Goal: Task Accomplishment & Management: Manage account settings

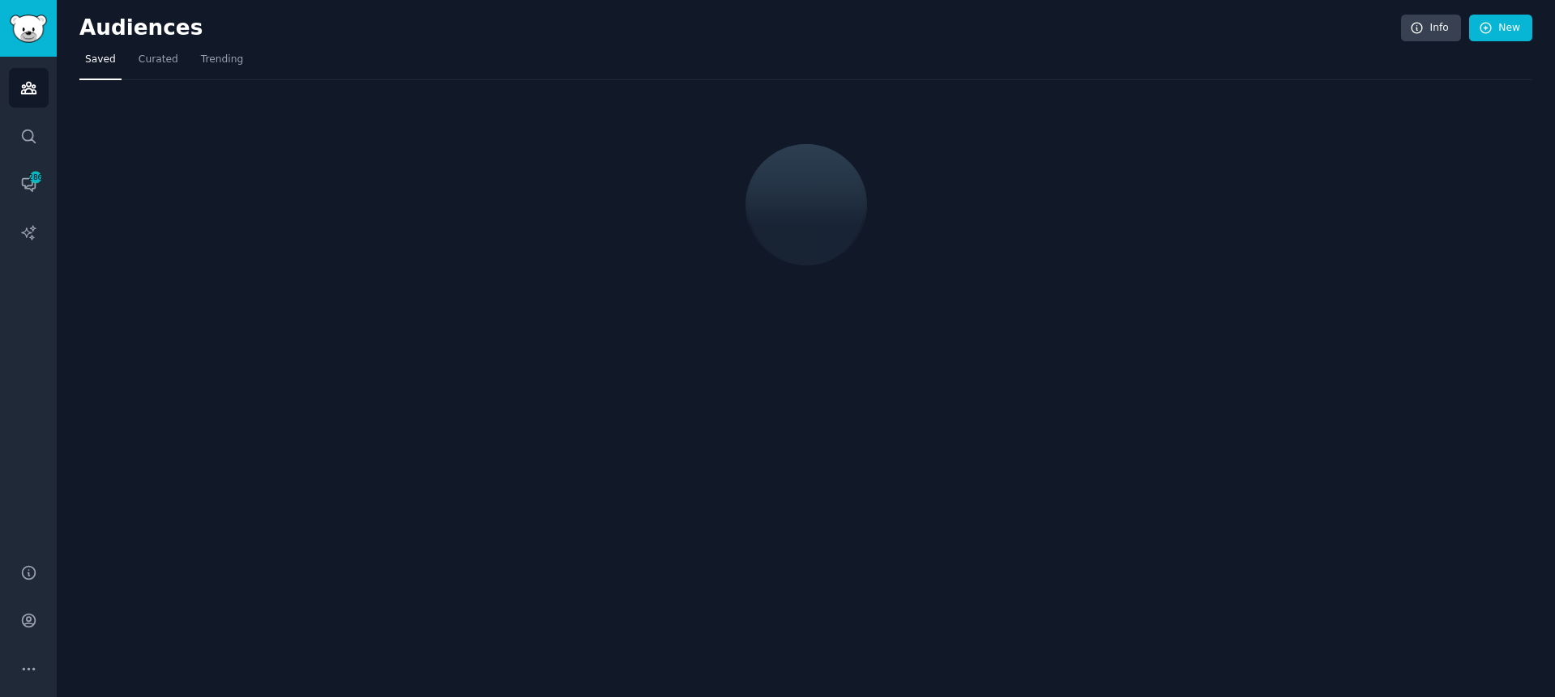
click at [816, 41] on div "Audiences Info New" at bounding box center [805, 31] width 1452 height 33
click at [26, 629] on link "Account" at bounding box center [29, 621] width 40 height 40
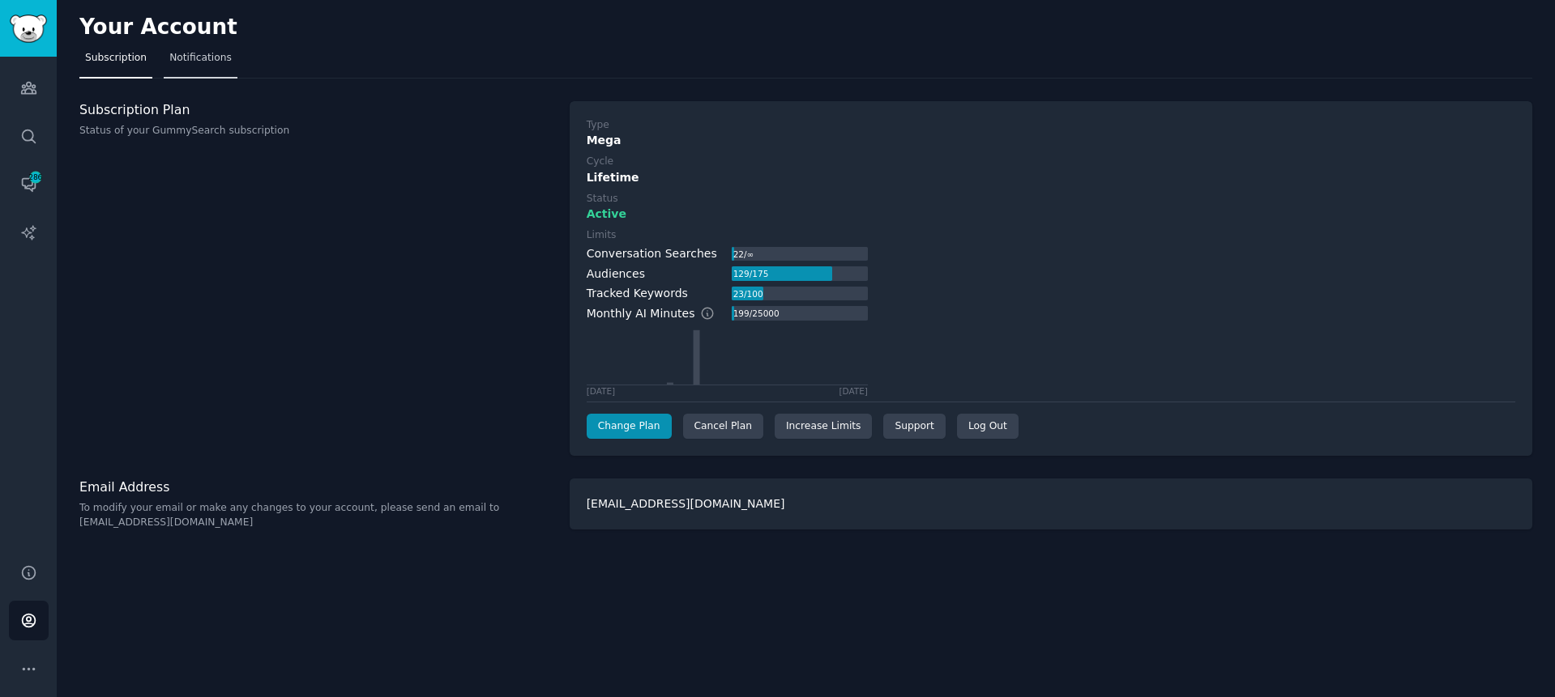
click at [177, 54] on span "Notifications" at bounding box center [200, 58] width 62 height 15
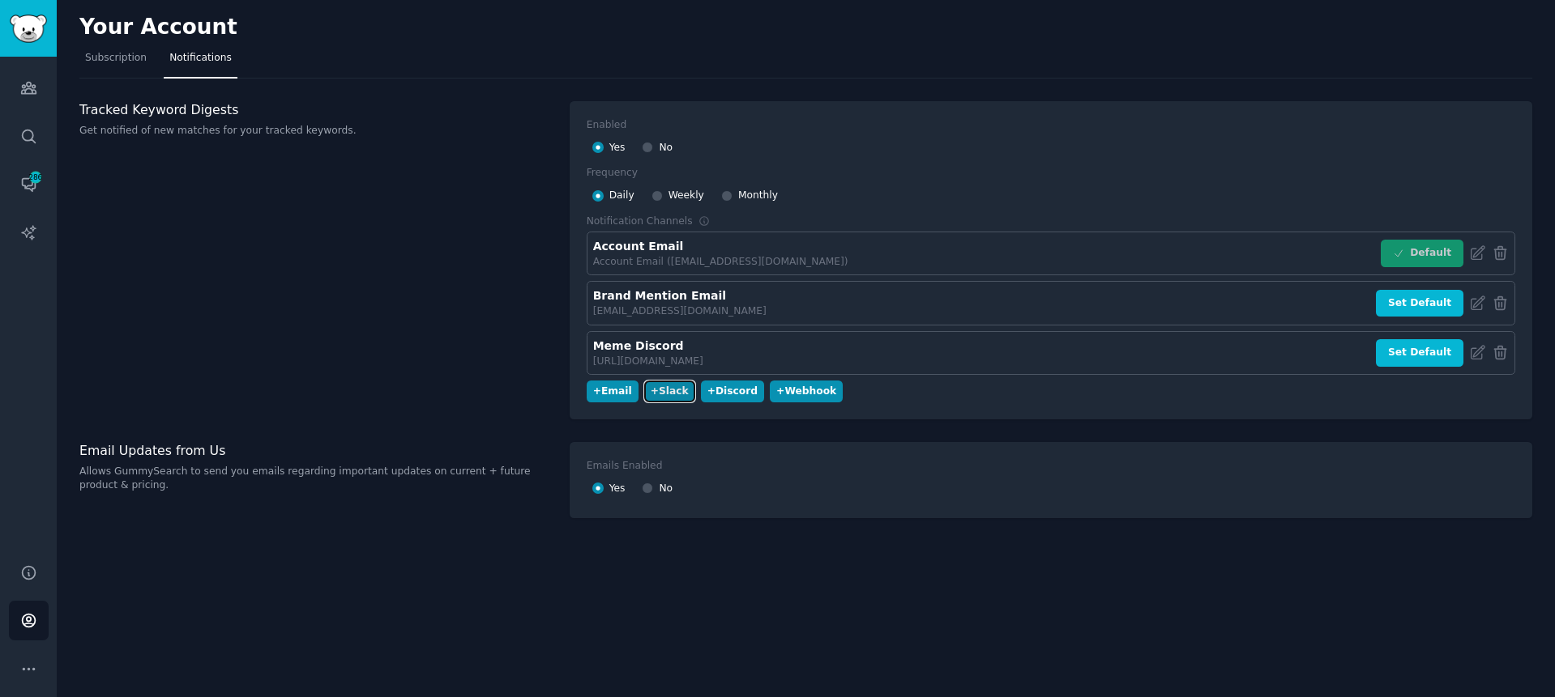
click at [671, 401] on button "+ Slack" at bounding box center [669, 392] width 51 height 22
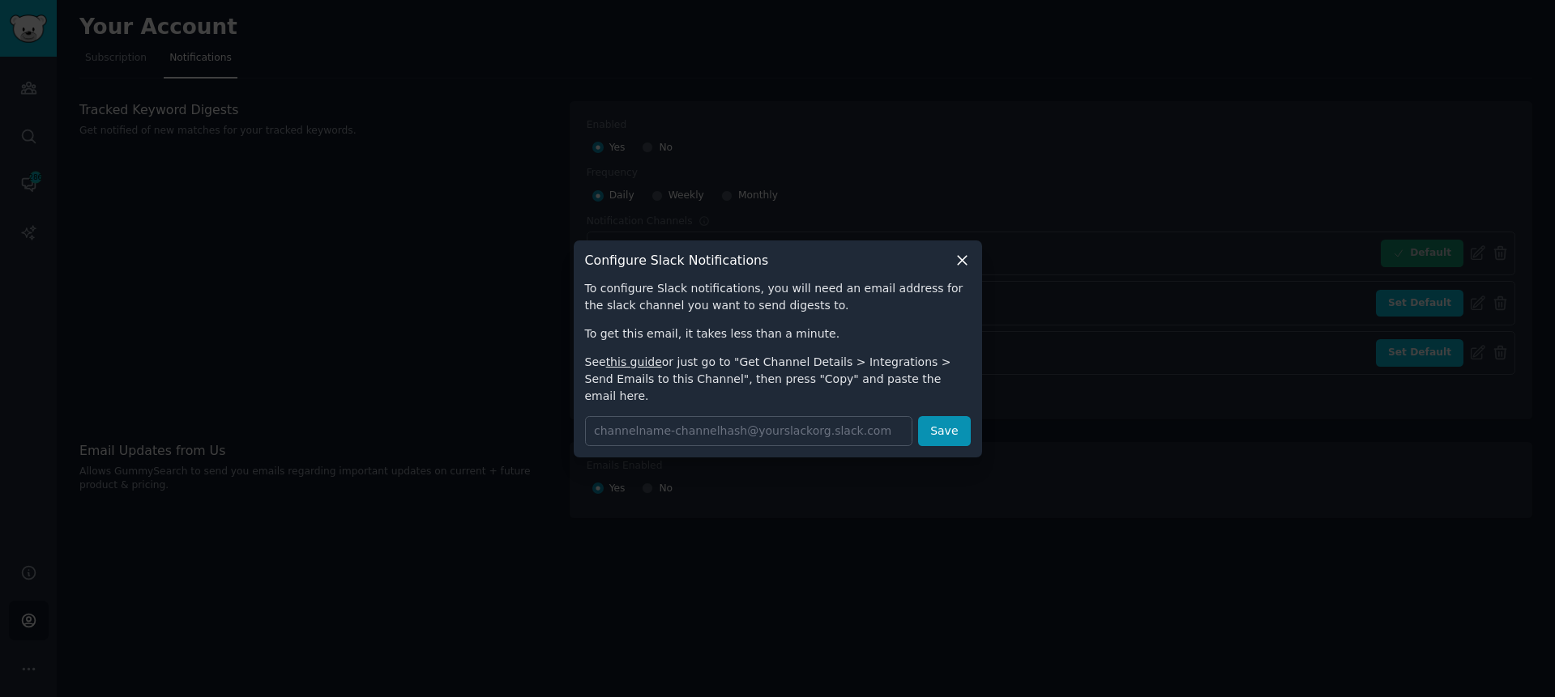
click at [865, 323] on div "To configure Slack notifications, you will need an email address for the slack …" at bounding box center [778, 342] width 386 height 125
click at [825, 429] on input "text" at bounding box center [749, 431] width 328 height 30
click at [631, 368] on link "this guide" at bounding box center [634, 362] width 56 height 13
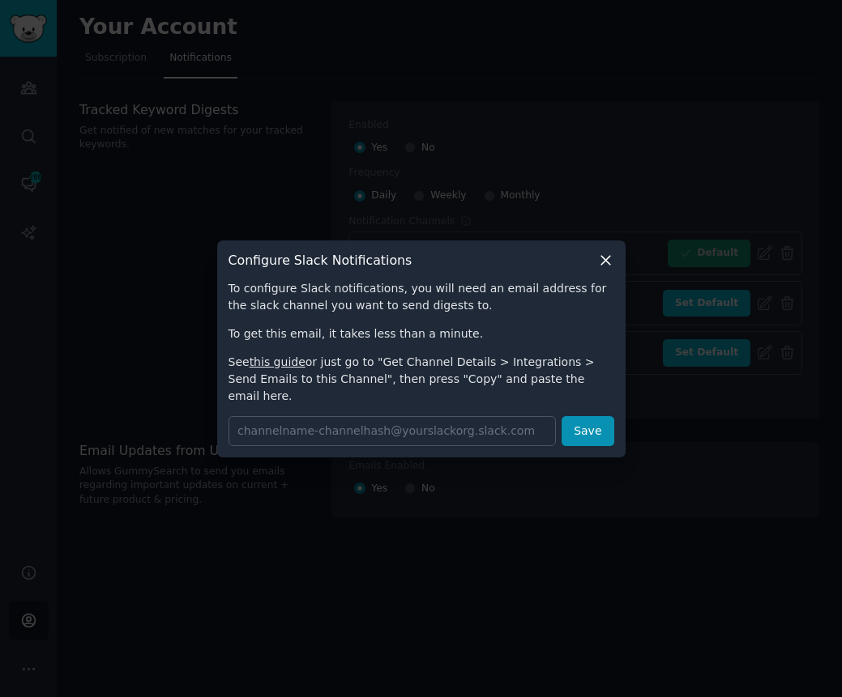
click at [512, 325] on div "To configure Slack notifications, you will need an email address for the slack …" at bounding box center [421, 342] width 386 height 125
click at [292, 369] on link "this guide" at bounding box center [278, 362] width 56 height 13
click at [611, 269] on icon at bounding box center [605, 260] width 17 height 17
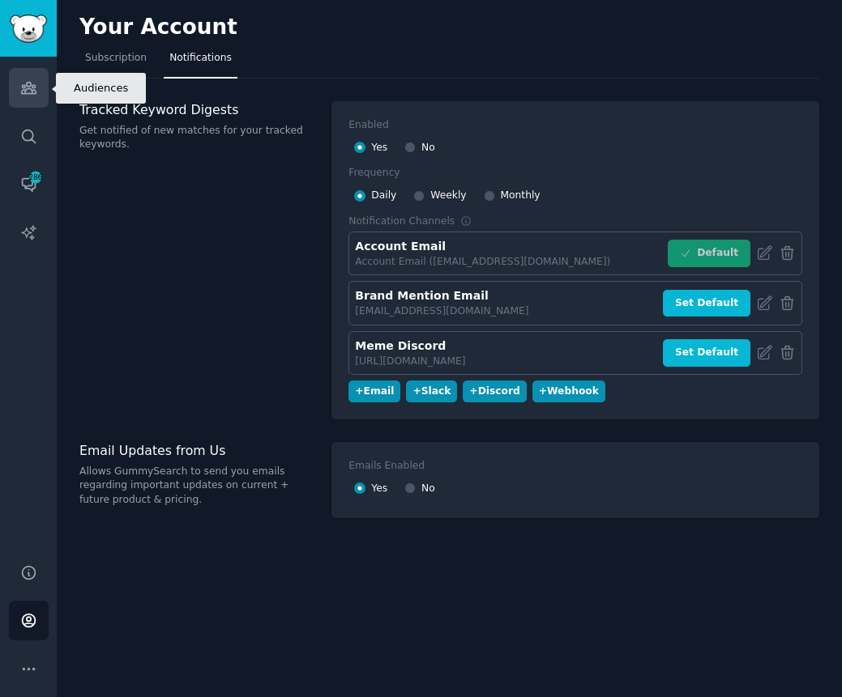
click at [34, 92] on icon "Sidebar" at bounding box center [28, 87] width 17 height 17
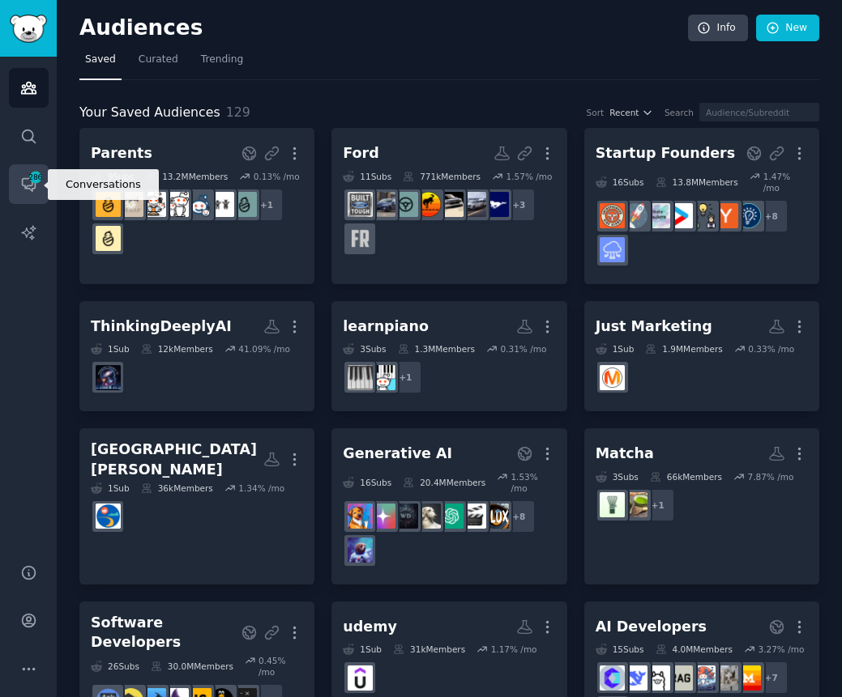
click at [33, 186] on icon "Sidebar" at bounding box center [28, 184] width 17 height 17
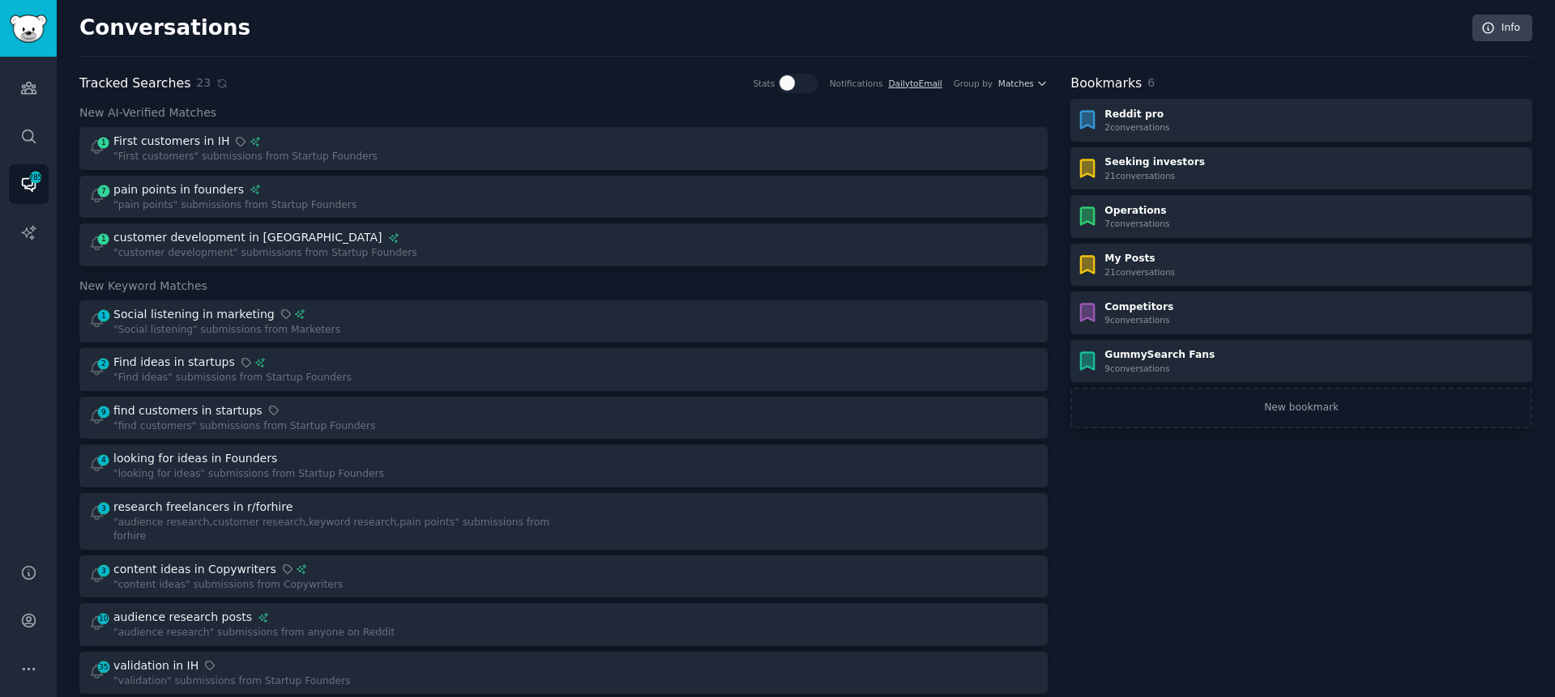
click at [1299, 548] on div "Bookmarks 6 Reddit pro 2 conversation s Seeking investors 21 conversation s Ope…" at bounding box center [1301, 710] width 462 height 1273
click at [1305, 535] on div "Bookmarks 6 Reddit pro 2 conversation s Seeking investors 21 conversation s Ope…" at bounding box center [1301, 710] width 462 height 1273
click at [1298, 541] on div "Bookmarks 6 Reddit pro 2 conversation s Seeking investors 21 conversation s Ope…" at bounding box center [1301, 710] width 462 height 1273
click at [1296, 412] on link "New bookmark" at bounding box center [1301, 408] width 462 height 41
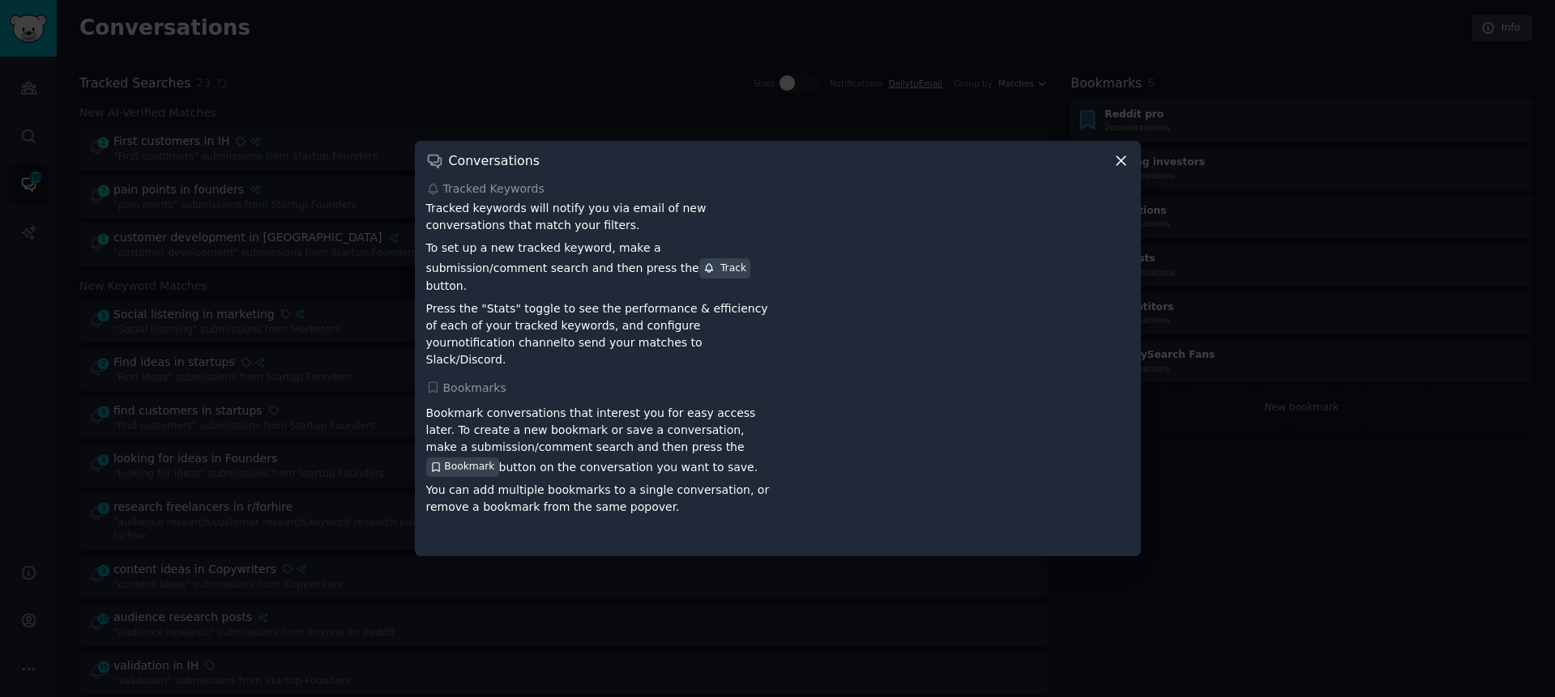
click at [1297, 562] on div at bounding box center [777, 348] width 1555 height 697
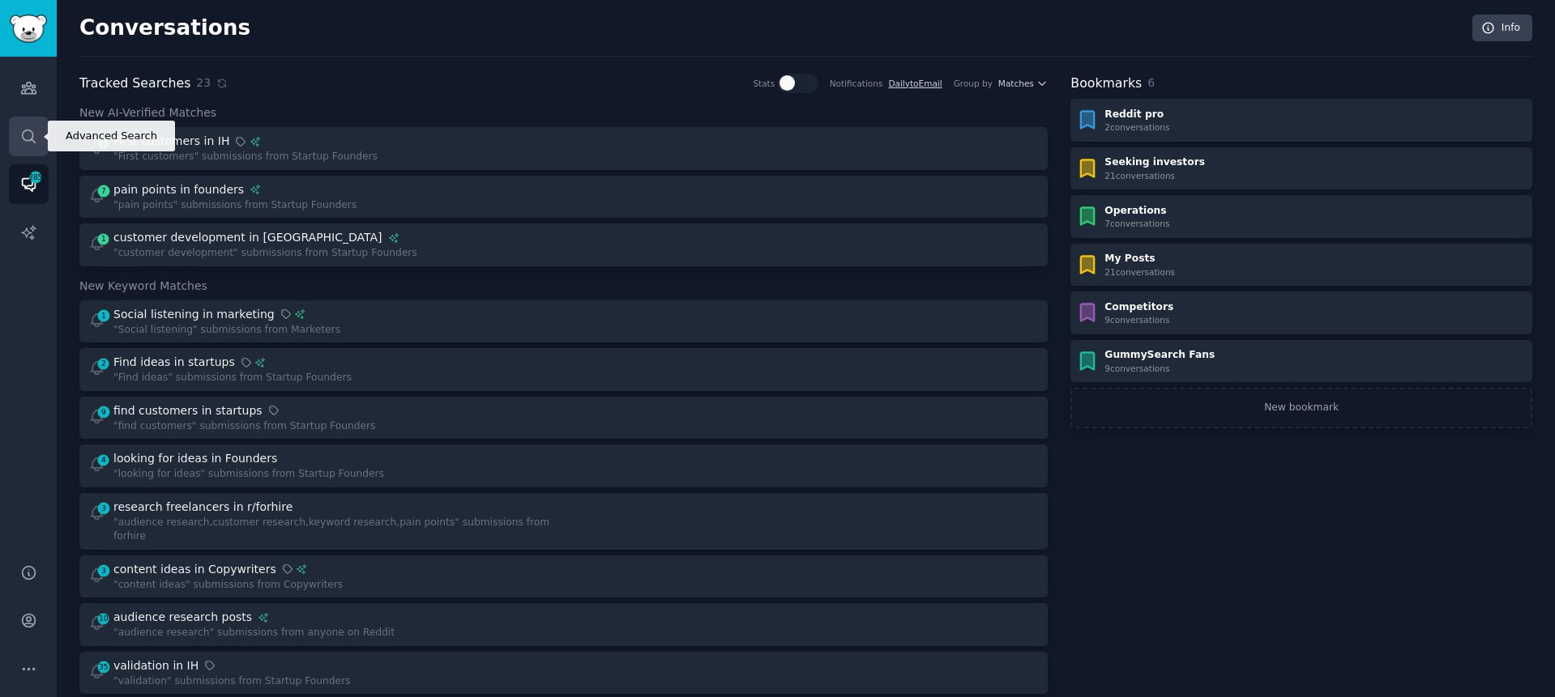
click at [32, 139] on icon "Sidebar" at bounding box center [28, 136] width 17 height 17
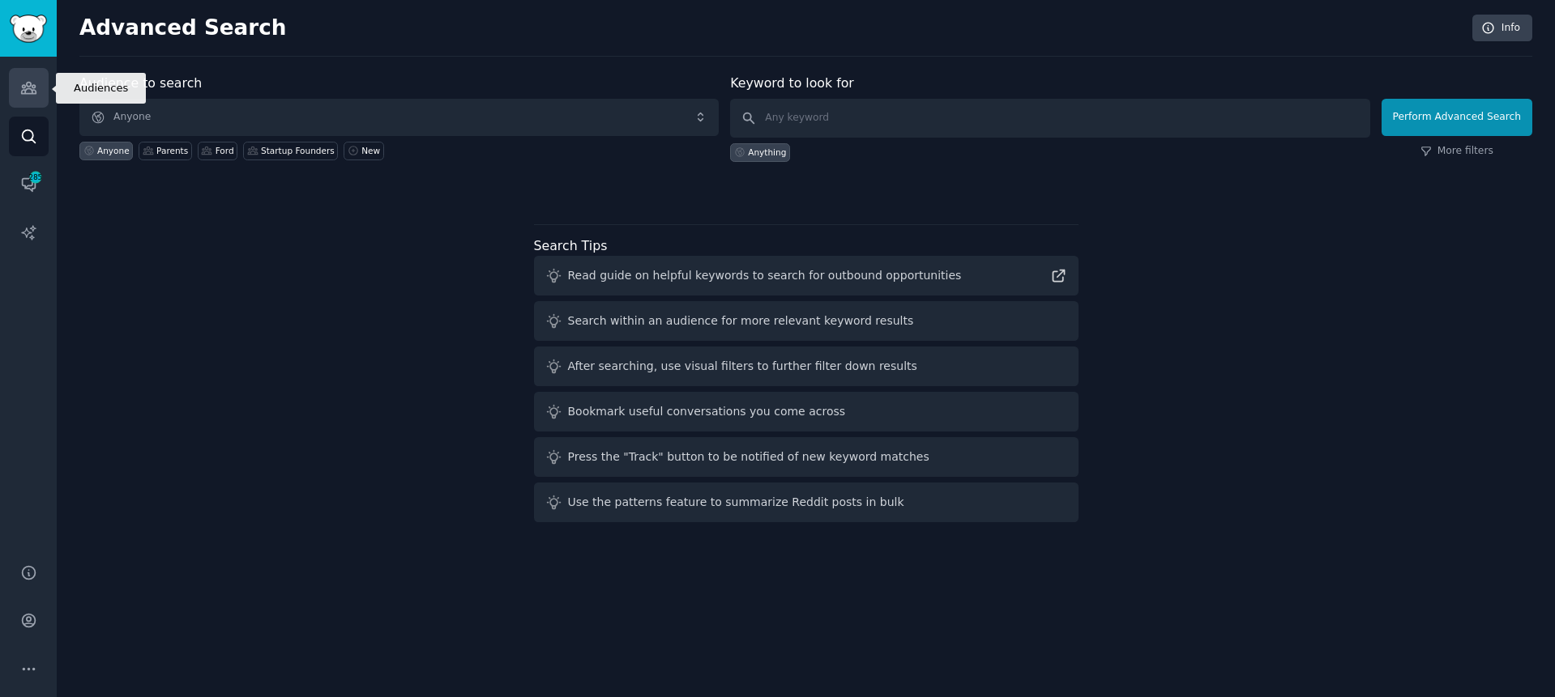
click at [21, 93] on icon "Sidebar" at bounding box center [28, 88] width 15 height 11
